Goal: Task Accomplishment & Management: Use online tool/utility

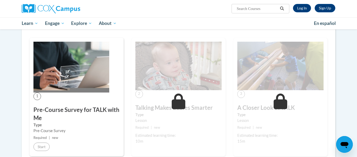
scroll to position [82, 0]
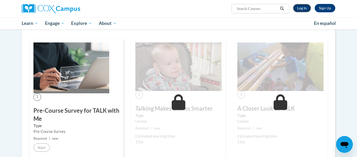
click at [299, 8] on link "Log In" at bounding box center [302, 8] width 18 height 8
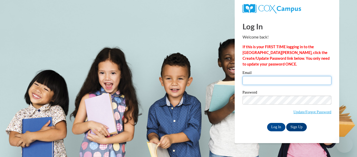
click at [271, 79] on input "Email" at bounding box center [287, 80] width 89 height 9
type input "brianna.whitcomb93@gmail.com"
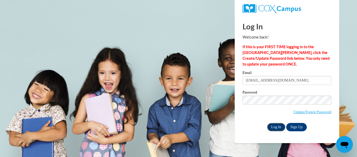
click at [275, 124] on input "Log In" at bounding box center [276, 127] width 18 height 8
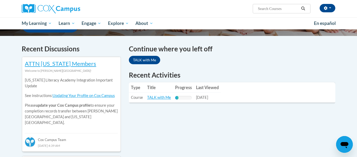
scroll to position [147, 0]
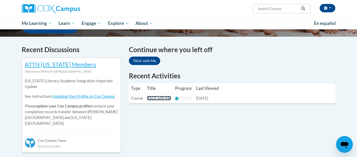
click at [160, 98] on link "TALK with Me" at bounding box center [159, 98] width 24 height 4
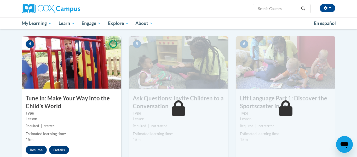
scroll to position [237, 0]
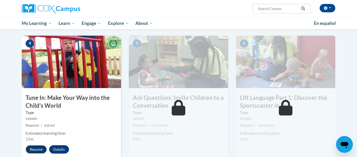
click at [38, 148] on button "Resume" at bounding box center [36, 149] width 21 height 8
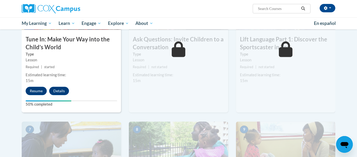
scroll to position [302, 0]
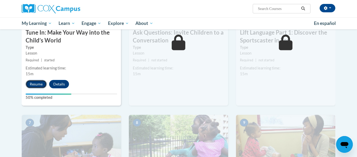
click at [42, 86] on button "Resume" at bounding box center [36, 84] width 21 height 8
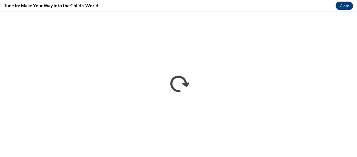
scroll to position [0, 0]
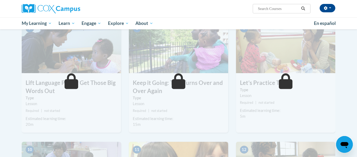
scroll to position [400, 0]
